Goal: Task Accomplishment & Management: Manage account settings

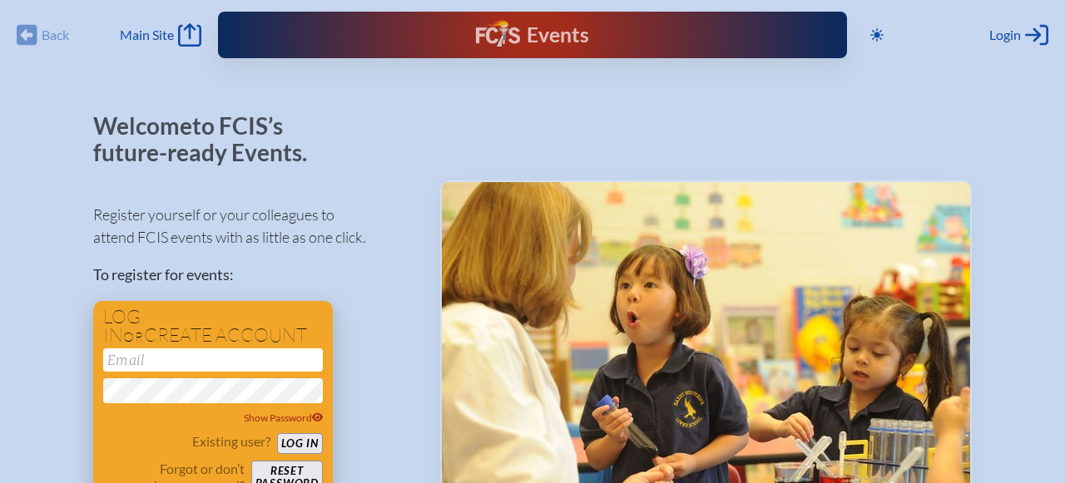
click at [243, 363] on input "email" at bounding box center [213, 360] width 220 height 23
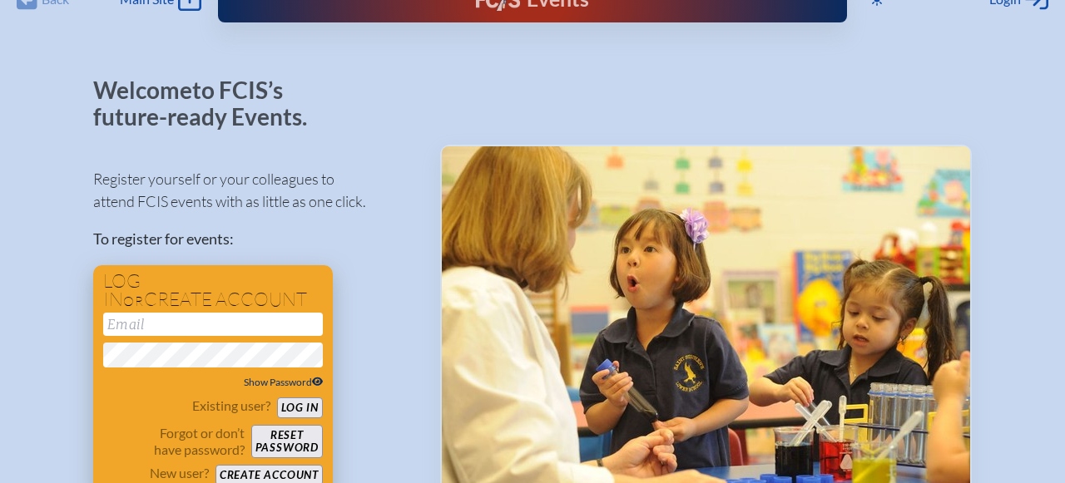
scroll to position [51, 0]
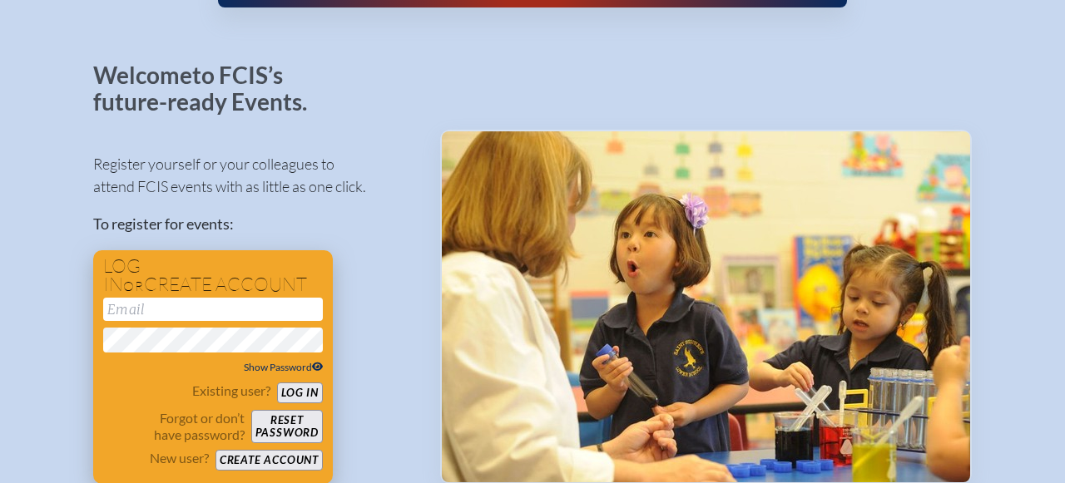
type input "[EMAIL_ADDRESS][DOMAIN_NAME]"
click at [299, 394] on button "Log in" at bounding box center [300, 393] width 46 height 21
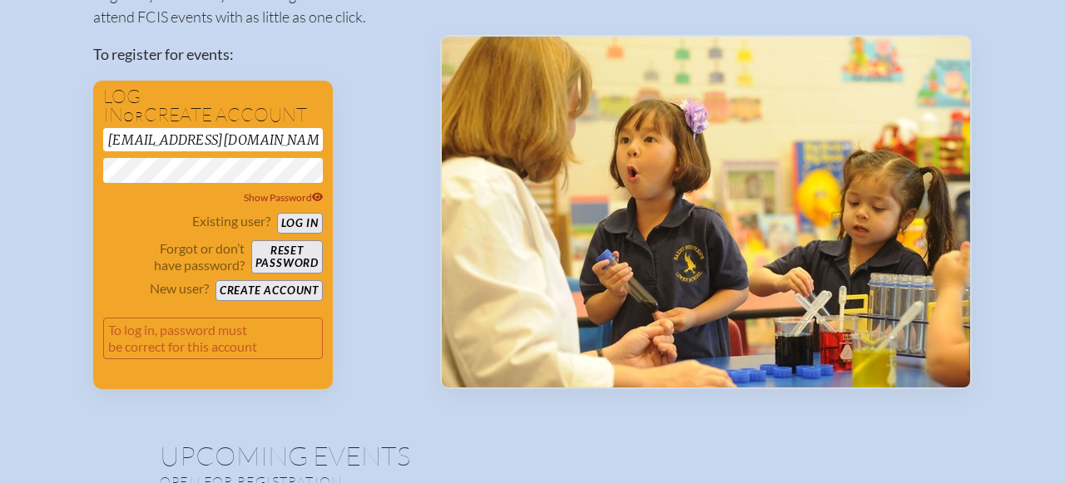
scroll to position [220, 0]
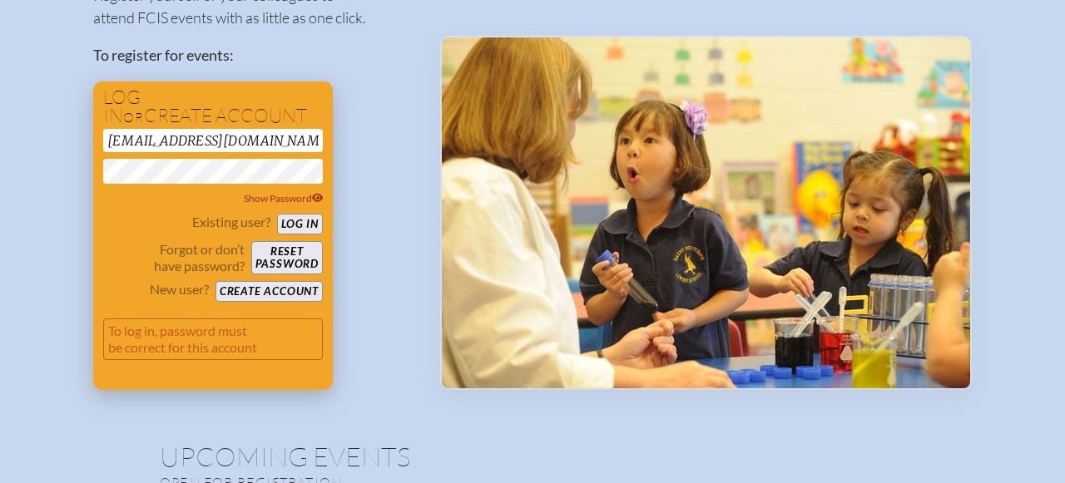
click at [298, 255] on button "Reset password" at bounding box center [287, 257] width 72 height 33
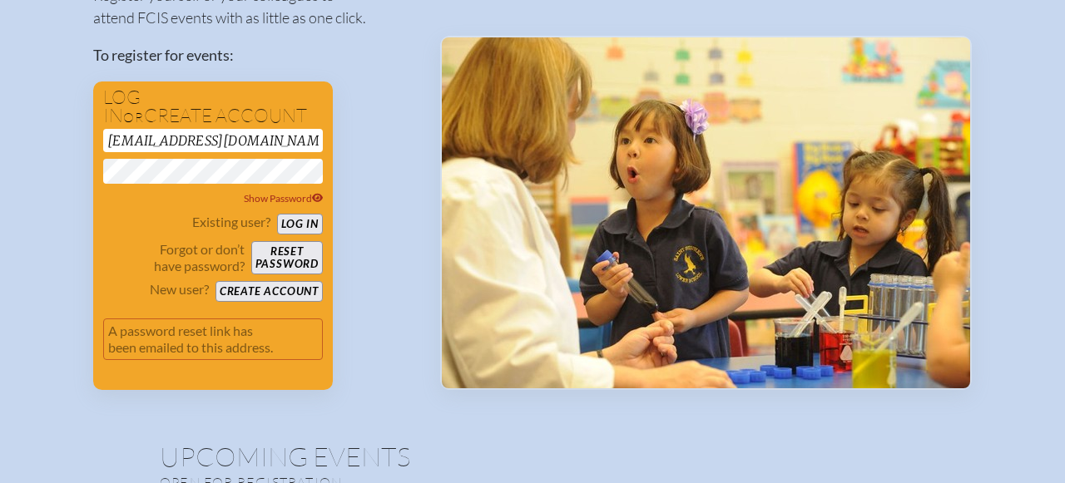
click at [386, 122] on div "Register yourself or your colleagues to attend FCIS events with as little as on…" at bounding box center [253, 179] width 320 height 421
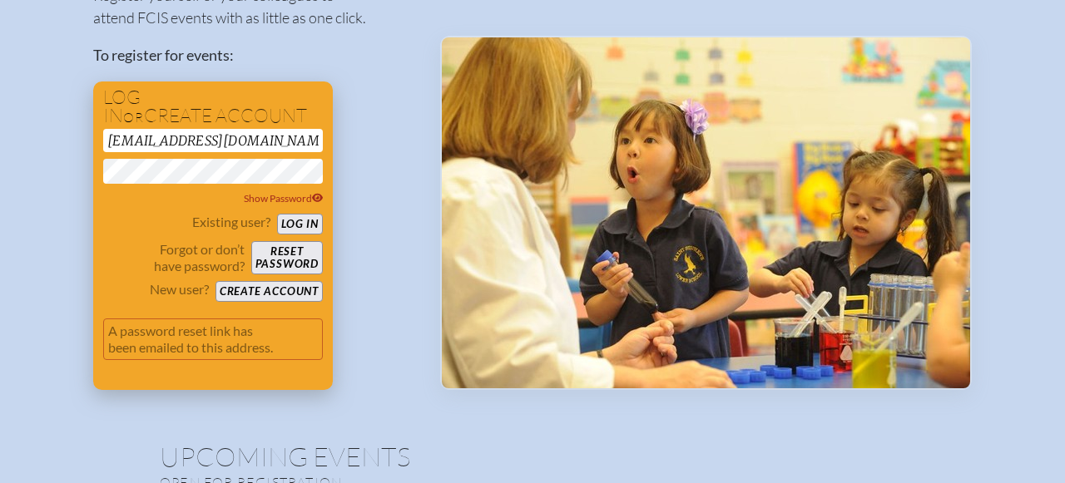
click at [303, 224] on button "Log in" at bounding box center [300, 224] width 46 height 21
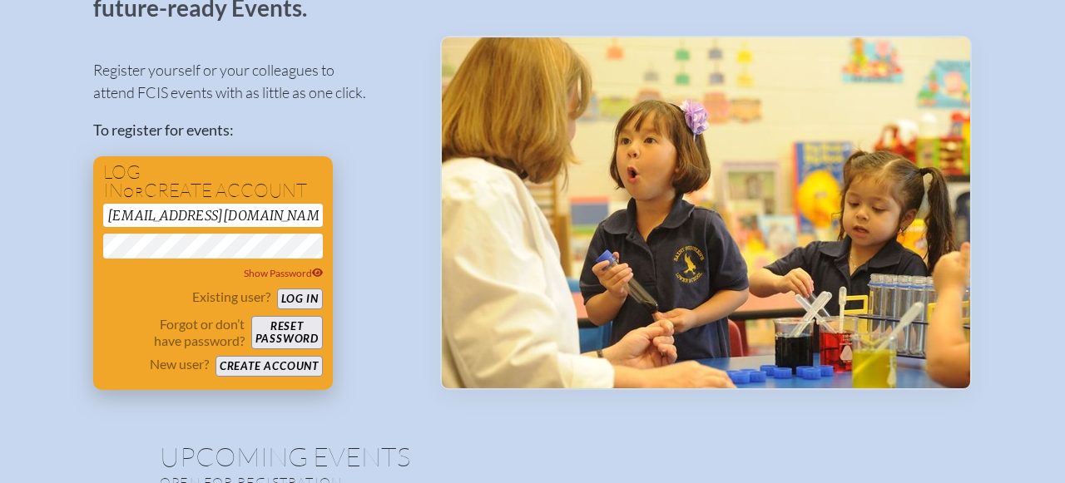
scroll to position [77, 0]
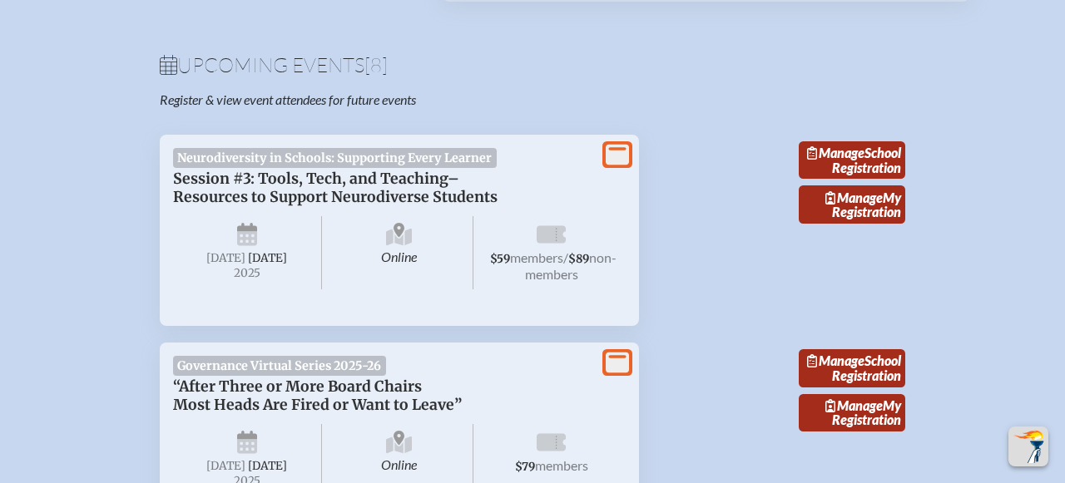
scroll to position [550, 0]
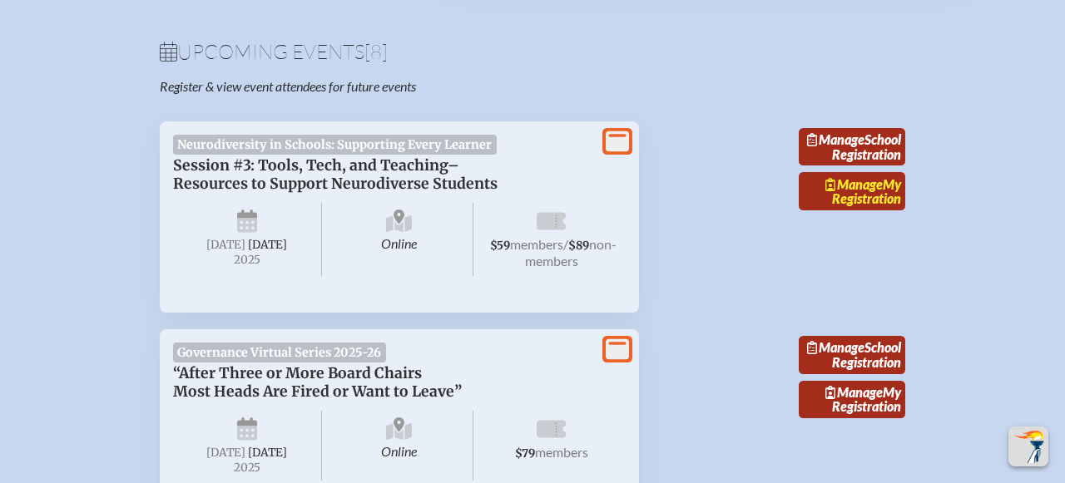
click at [871, 192] on span "Manage" at bounding box center [853, 184] width 57 height 16
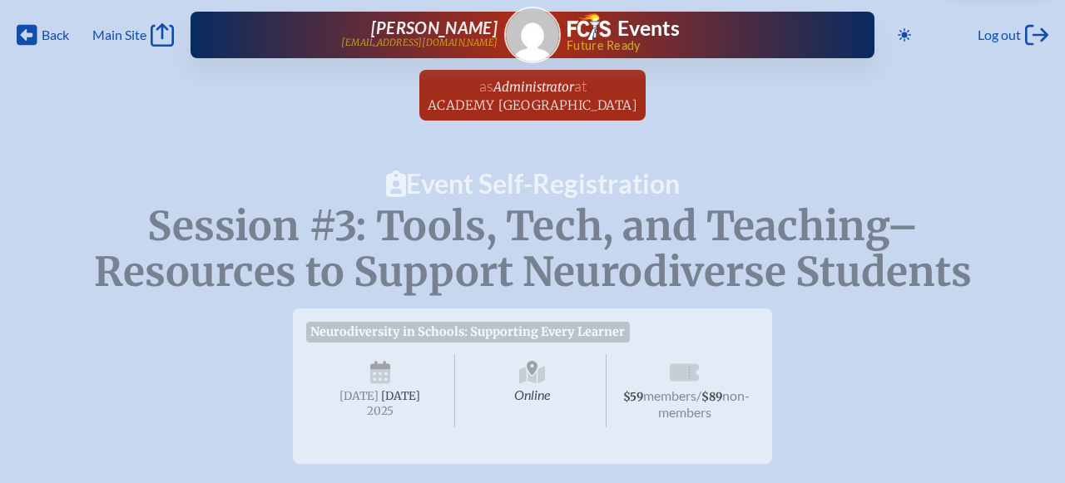
click at [502, 287] on span "Session #3: Tools, Tech, and Teaching–Resources to Support Neurodiverse Students" at bounding box center [533, 249] width 878 height 96
click at [30, 41] on icon at bounding box center [27, 35] width 21 height 21
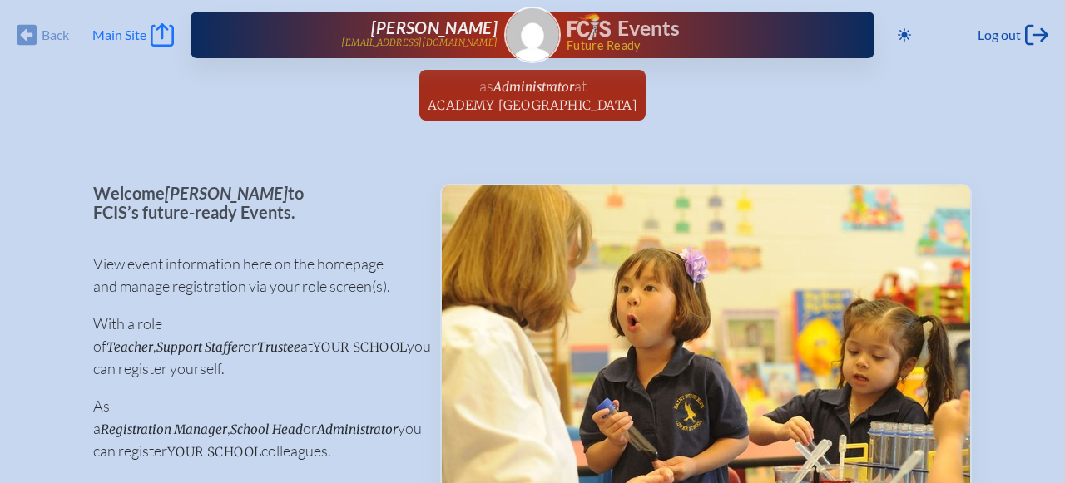
click at [162, 31] on icon at bounding box center [162, 34] width 23 height 23
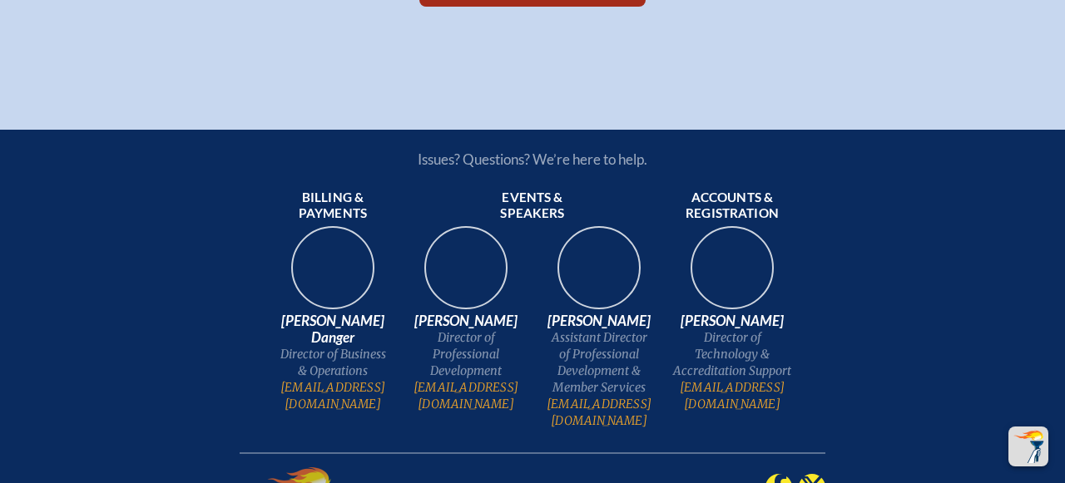
scroll to position [2558, 0]
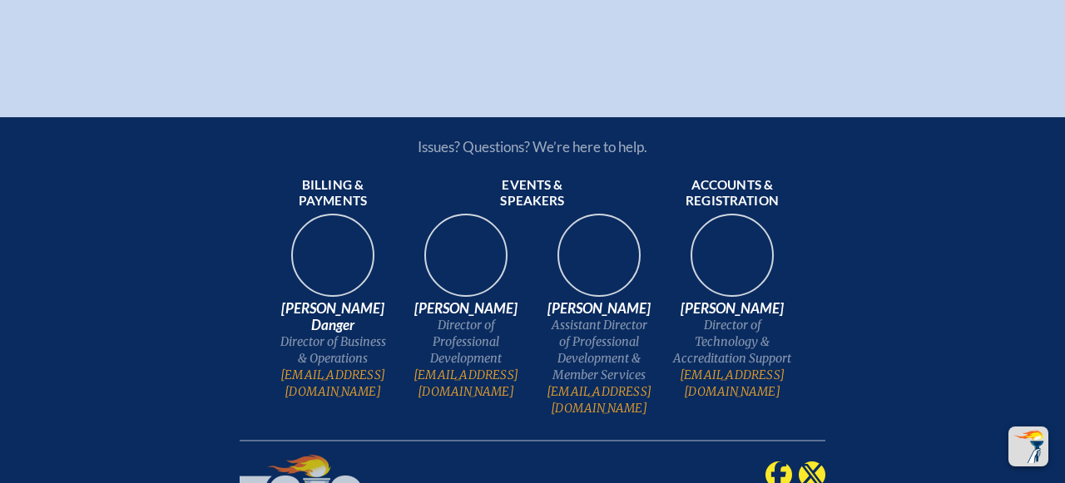
click at [732, 315] on img at bounding box center [732, 262] width 106 height 106
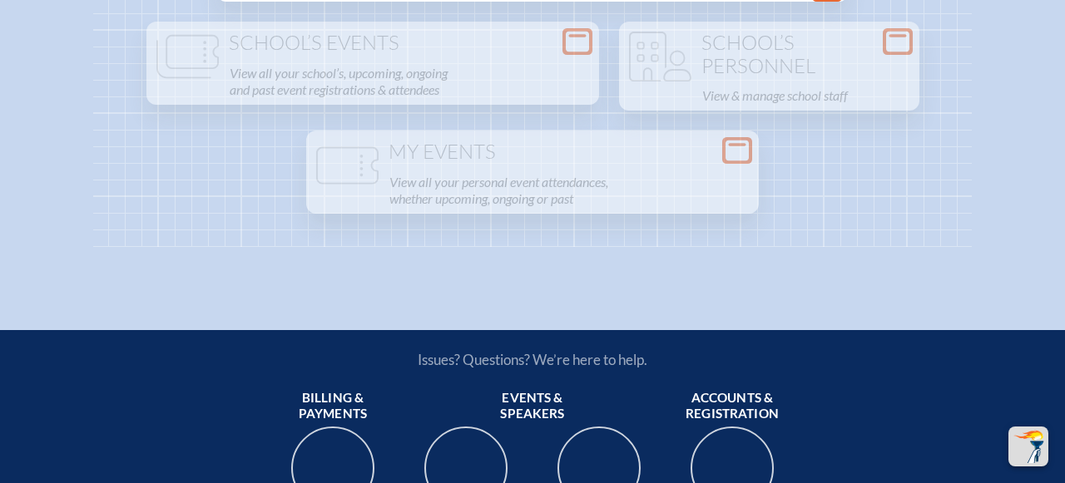
scroll to position [2109, 0]
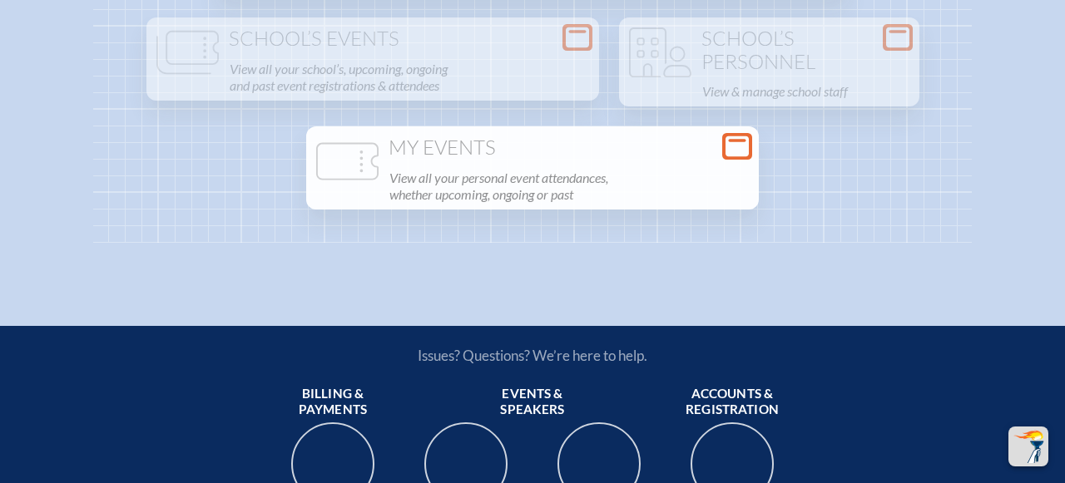
click at [507, 206] on p "View all your personal event attendances, whether upcoming, ongoing or past" at bounding box center [568, 186] width 359 height 40
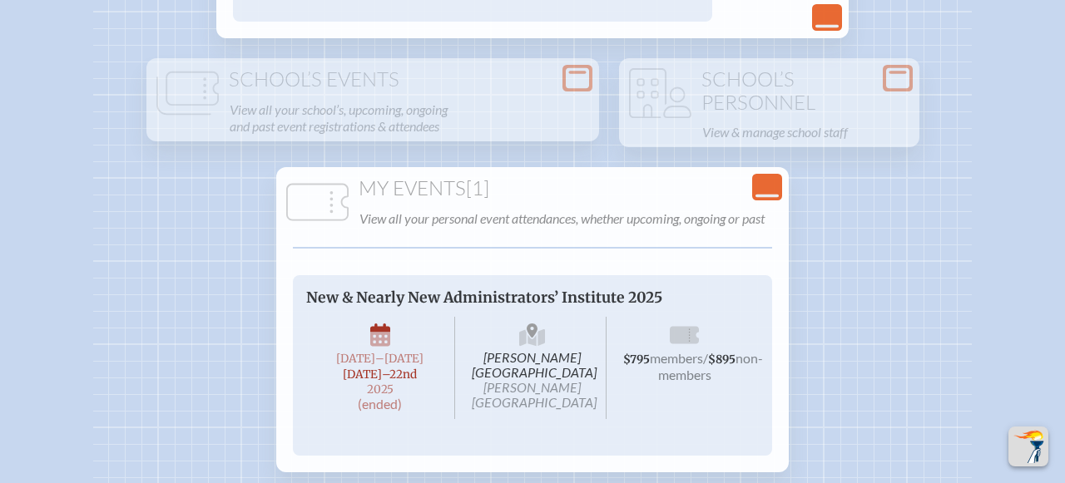
scroll to position [2069, 0]
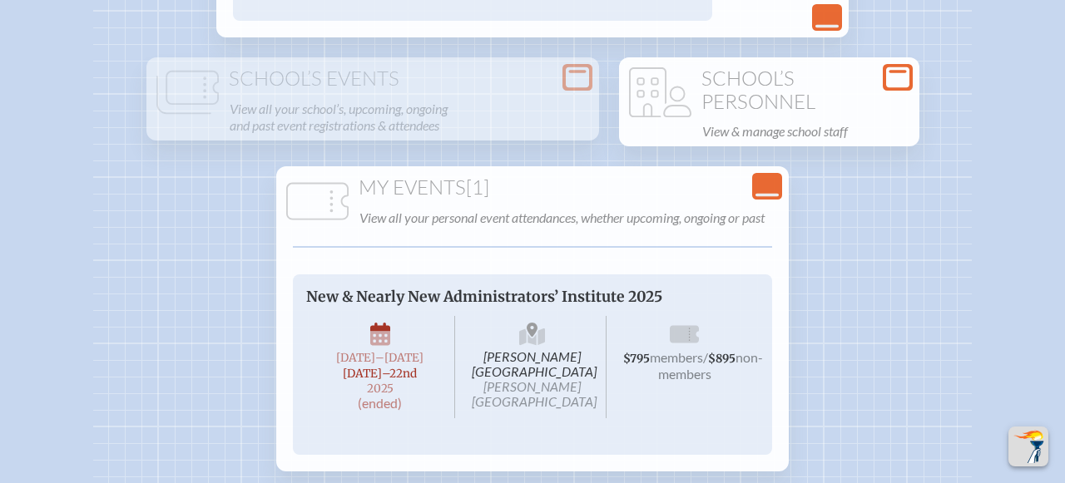
click at [687, 137] on icon at bounding box center [660, 102] width 62 height 70
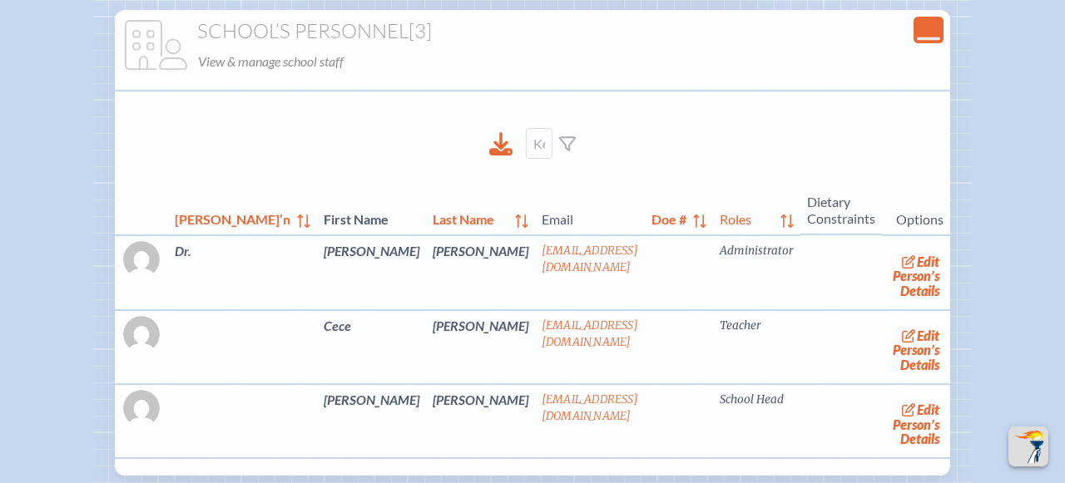
scroll to position [2177, 0]
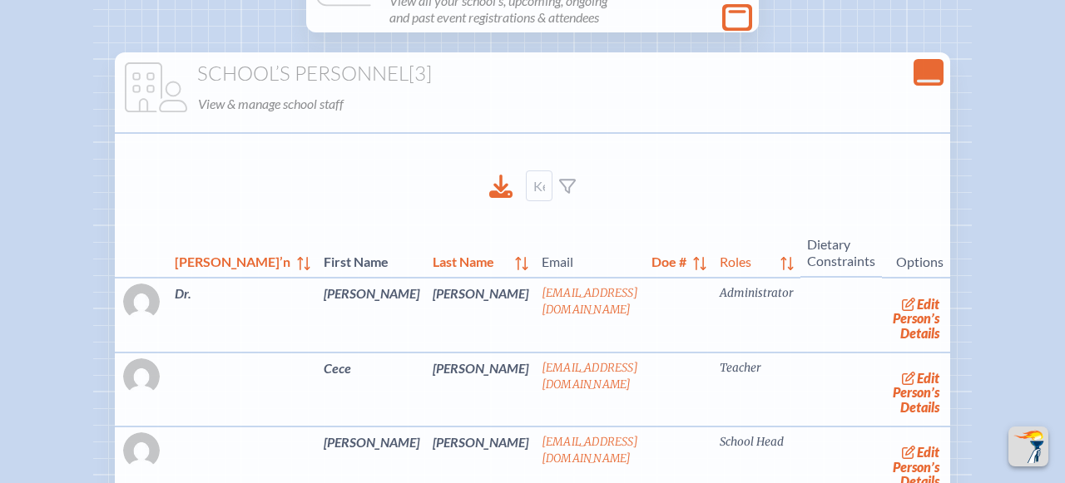
click at [587, 29] on p "View all your school’s, upcoming, ongoing and past event registrations & attend…" at bounding box center [568, 9] width 359 height 40
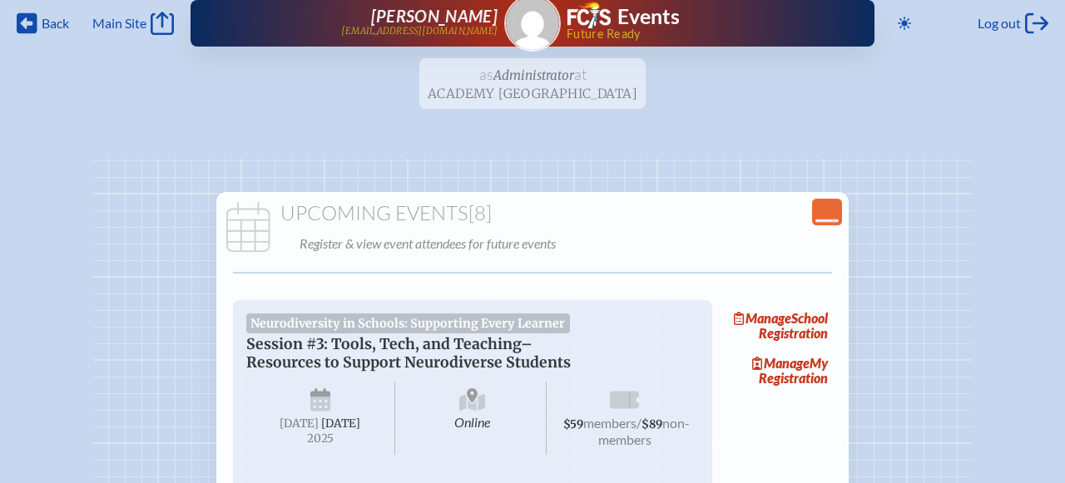
scroll to position [0, 0]
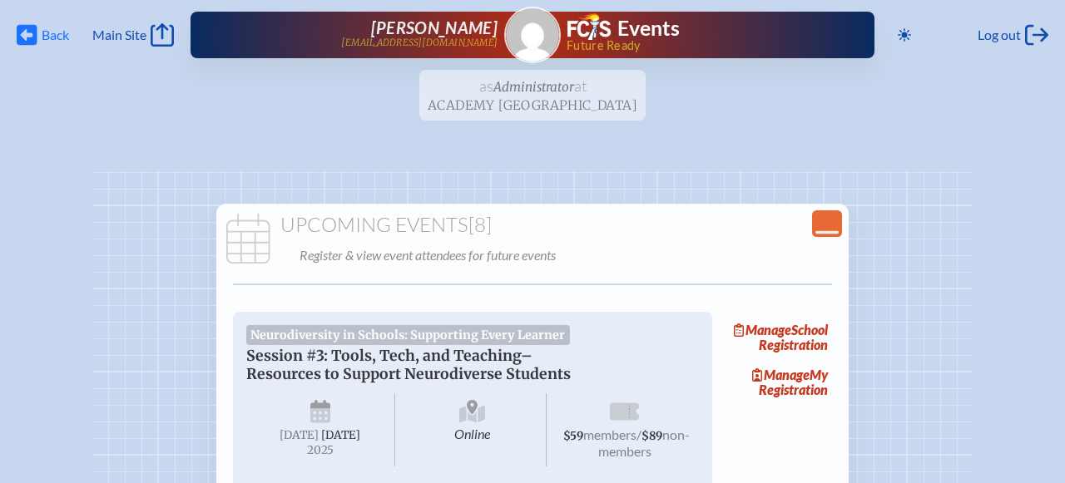
click at [47, 44] on span "Back Back" at bounding box center [43, 34] width 52 height 23
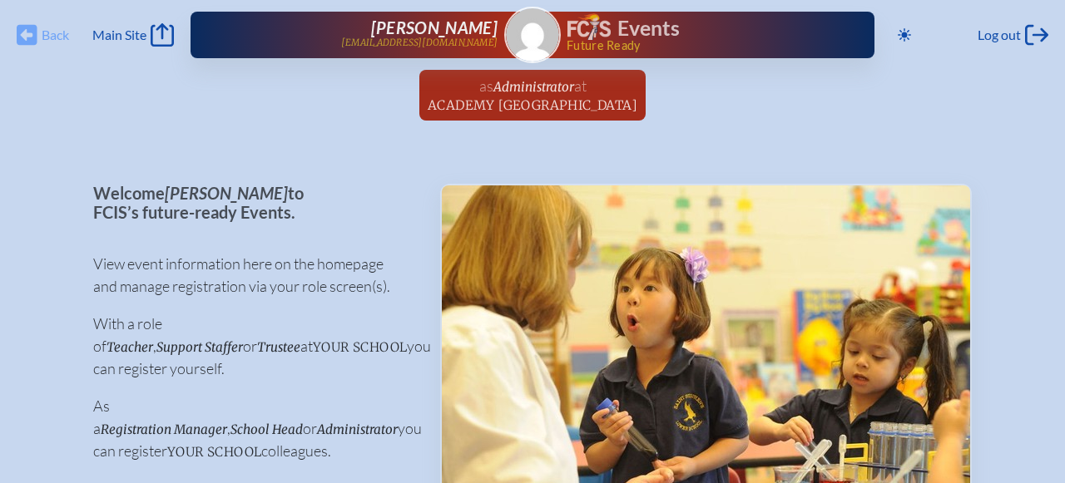
scroll to position [2558, 0]
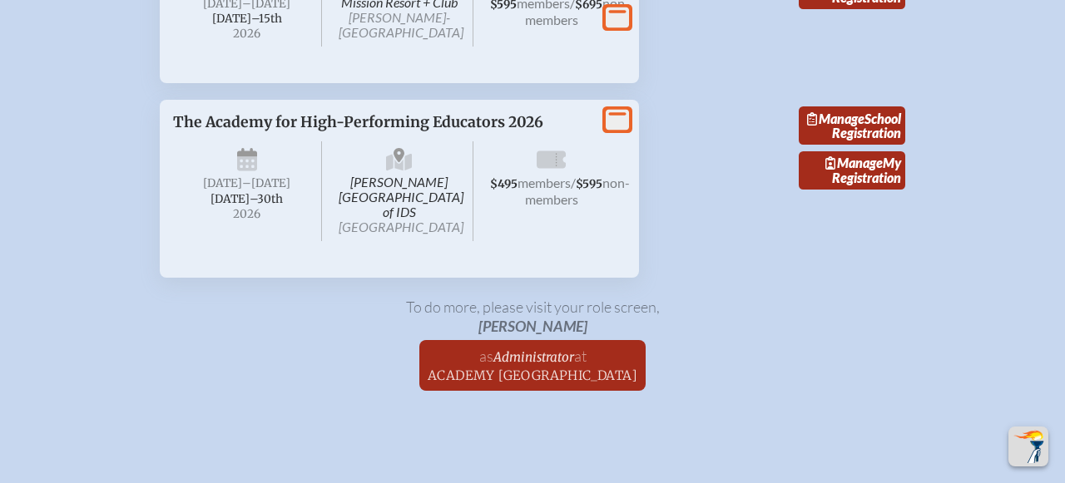
scroll to position [2322, 0]
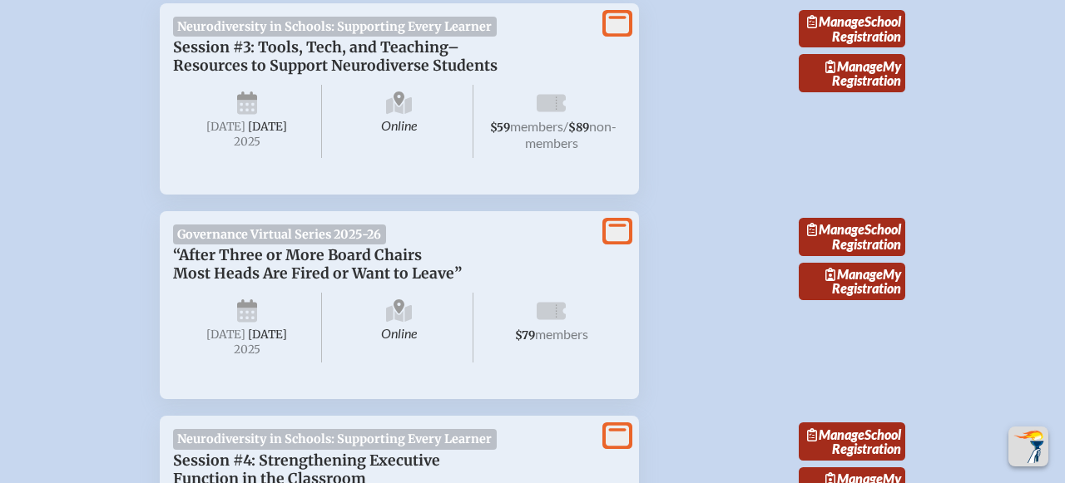
scroll to position [646, 0]
